Goal: Task Accomplishment & Management: Manage account settings

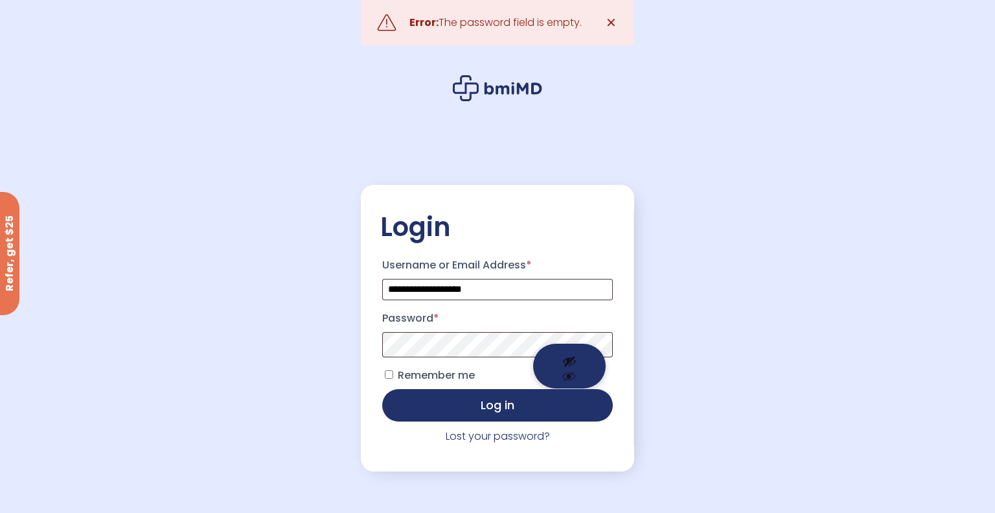
click at [563, 351] on button "Show password" at bounding box center [569, 365] width 73 height 45
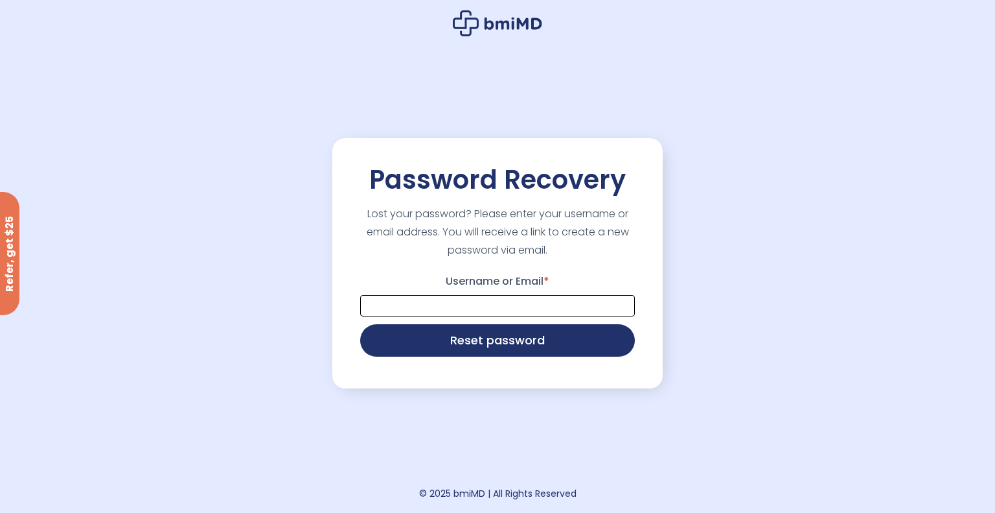
click at [499, 312] on input "Username or Email *" at bounding box center [497, 305] width 275 height 21
type input "**********"
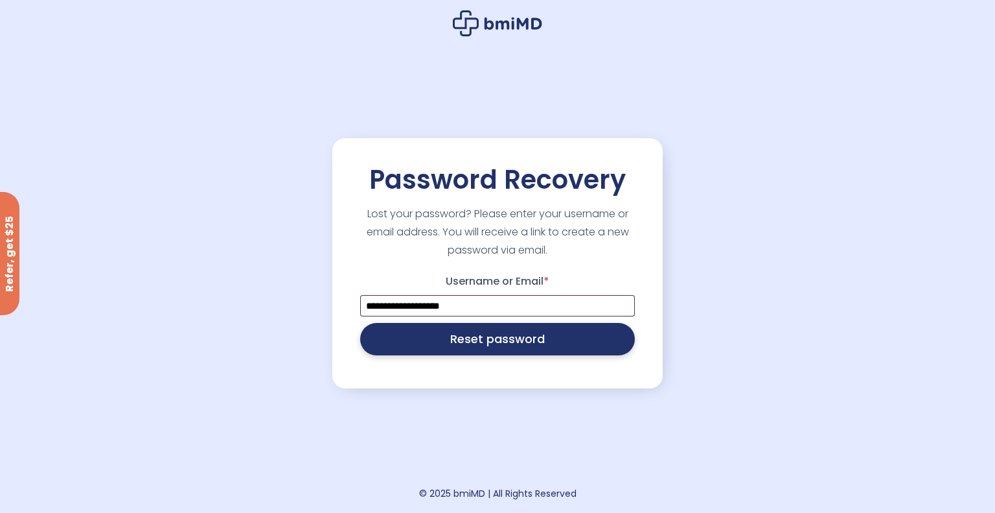
click at [498, 343] on button "Reset password" at bounding box center [497, 339] width 275 height 32
